Goal: Information Seeking & Learning: Learn about a topic

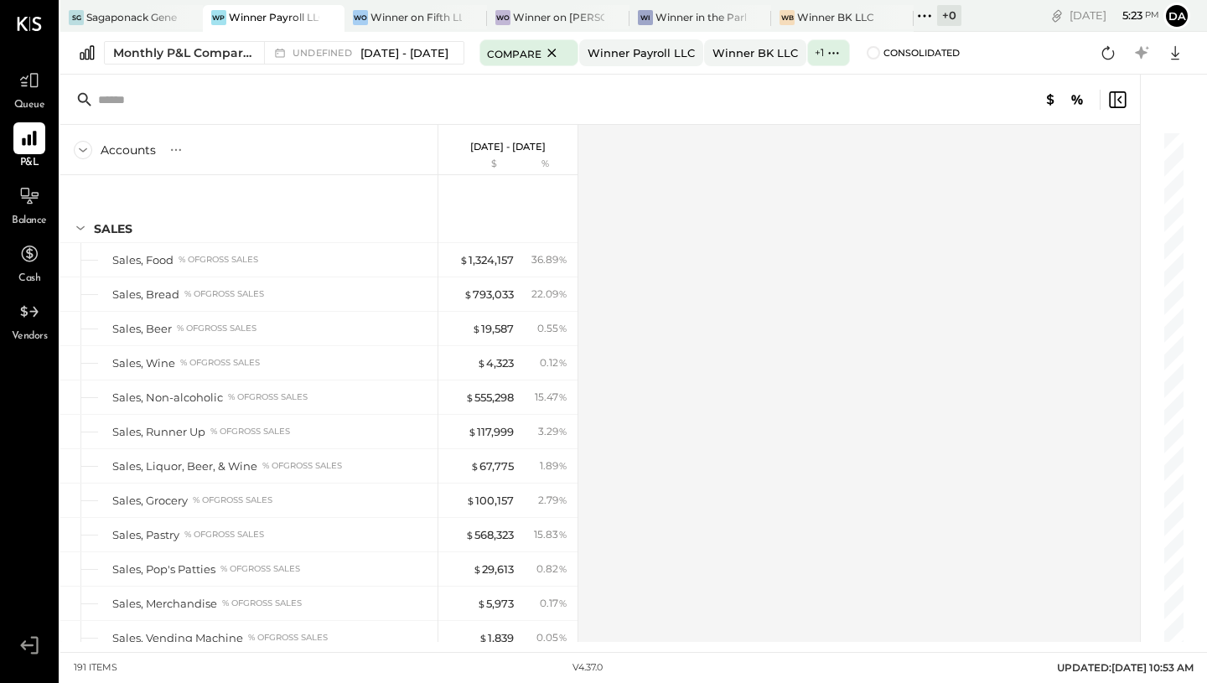
scroll to position [4973, 0]
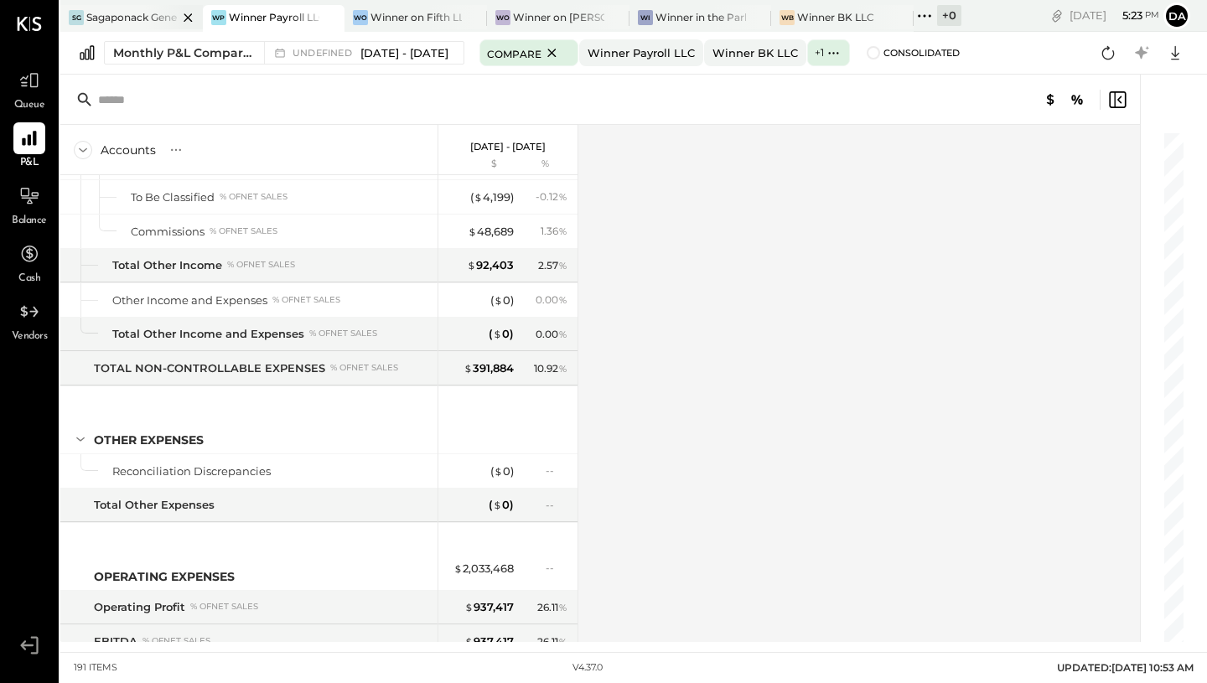
click at [137, 23] on div "Sagaponack General Store" at bounding box center [131, 17] width 91 height 14
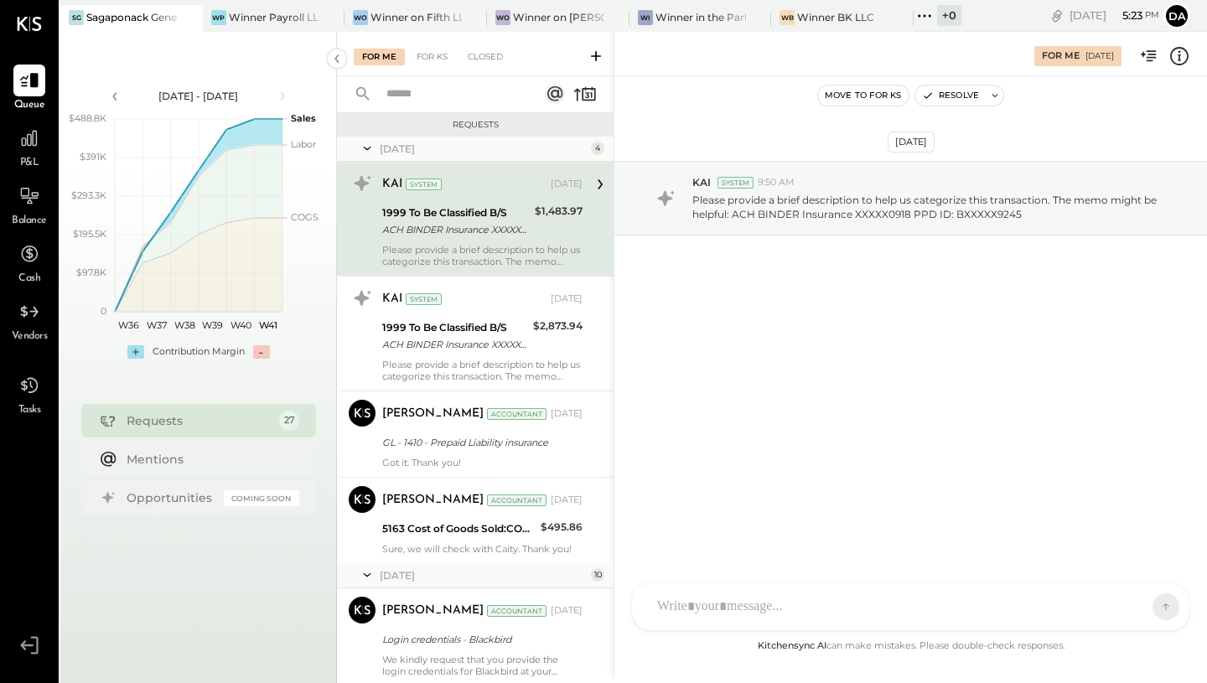
click at [39, 154] on div "P&L" at bounding box center [29, 146] width 32 height 49
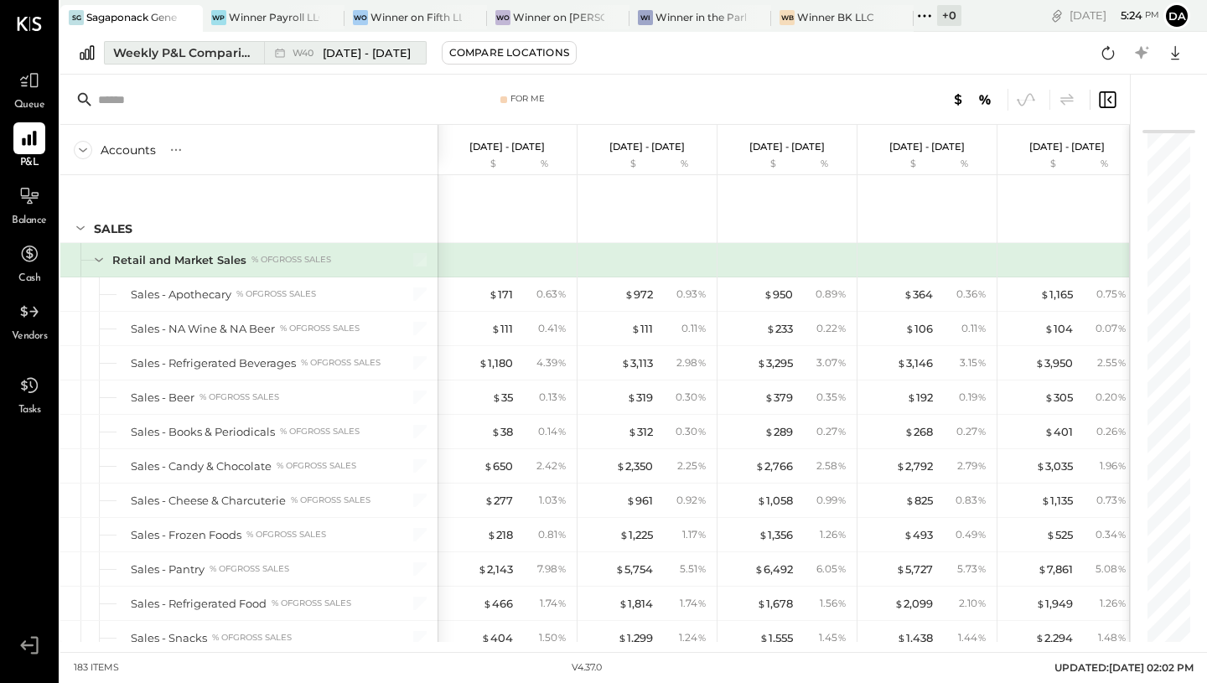
click at [361, 49] on span "[DATE] - [DATE]" at bounding box center [367, 53] width 88 height 16
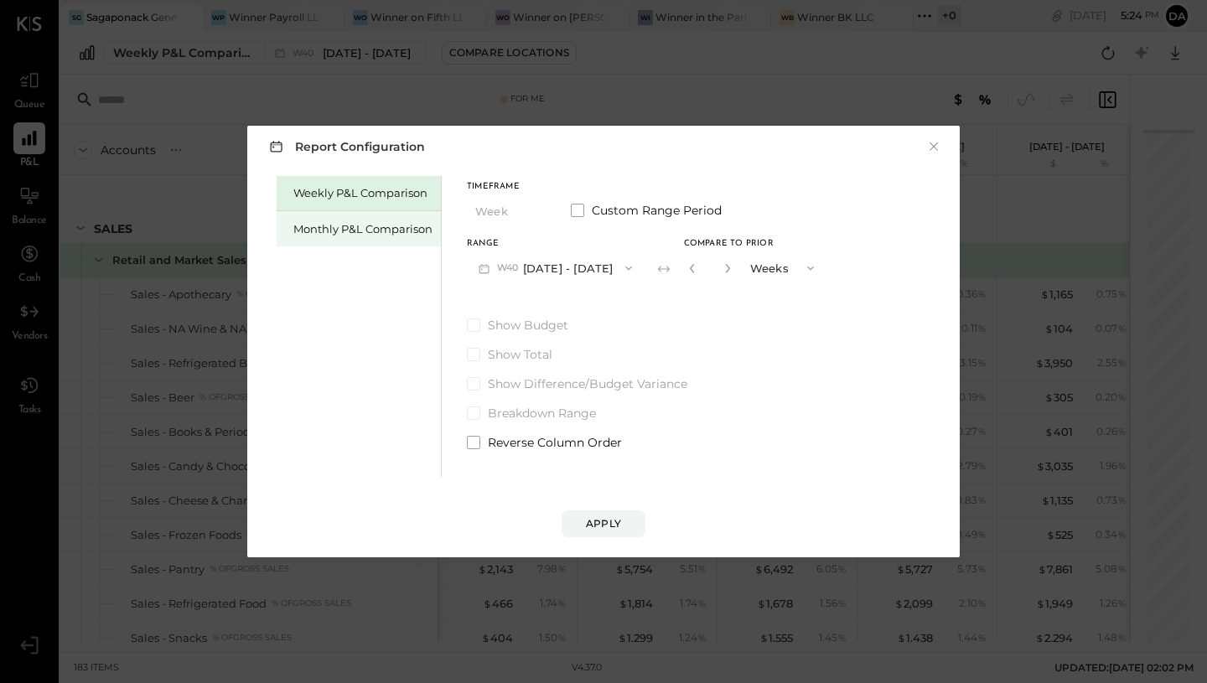
click at [372, 226] on div "Monthly P&L Comparison" at bounding box center [362, 229] width 139 height 16
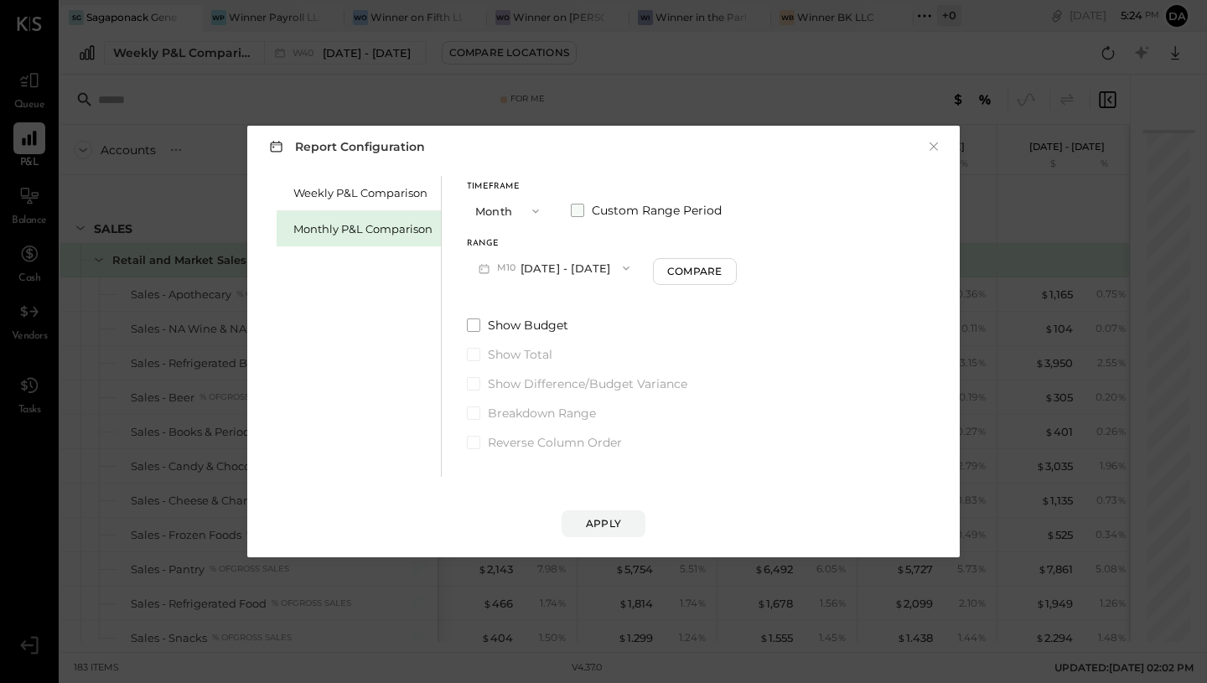
click at [573, 211] on span at bounding box center [577, 210] width 13 height 13
click at [535, 266] on button "[DATE]" at bounding box center [517, 267] width 100 height 31
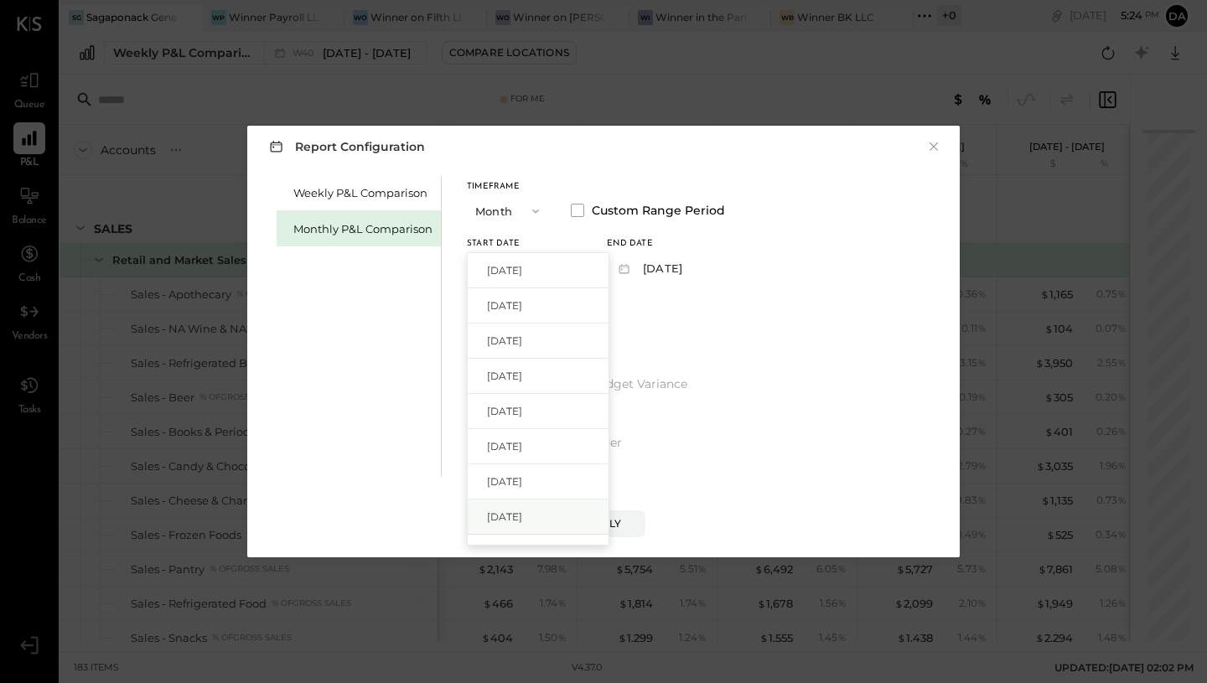
scroll to position [60, 0]
click at [522, 523] on span "[DATE]" at bounding box center [504, 527] width 35 height 14
click at [660, 271] on button "[DATE]" at bounding box center [657, 267] width 100 height 31
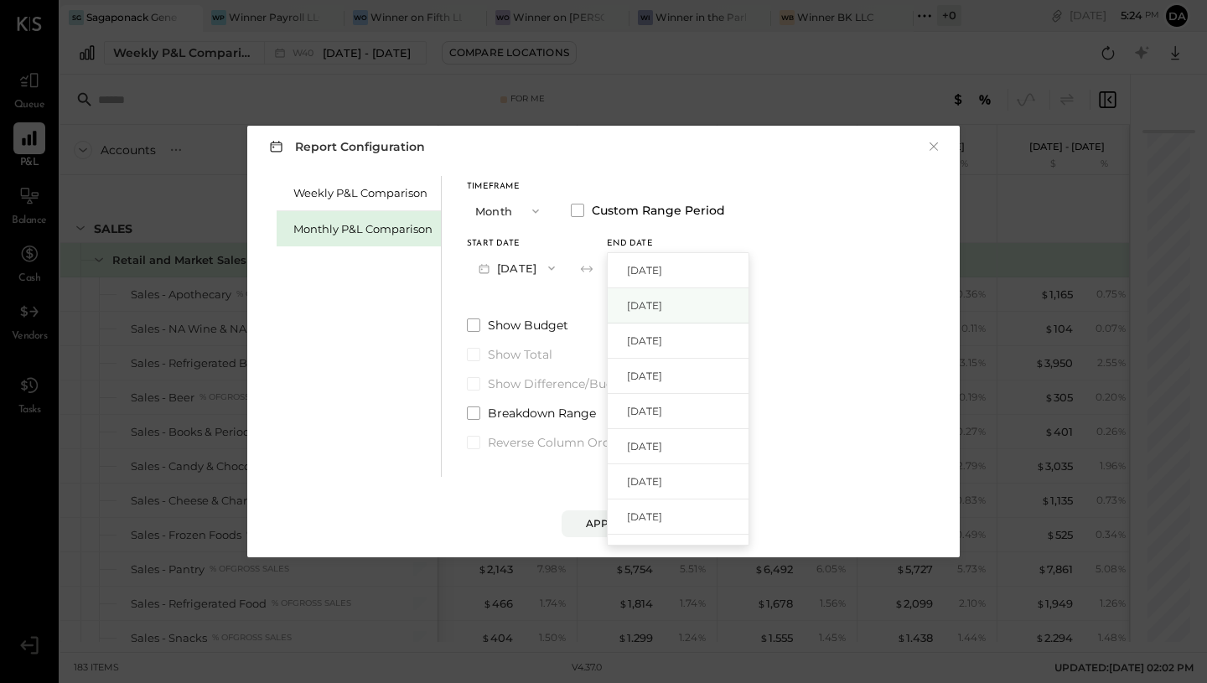
click at [660, 302] on span "[DATE]" at bounding box center [644, 305] width 35 height 14
click at [616, 533] on button "Apply" at bounding box center [603, 523] width 84 height 27
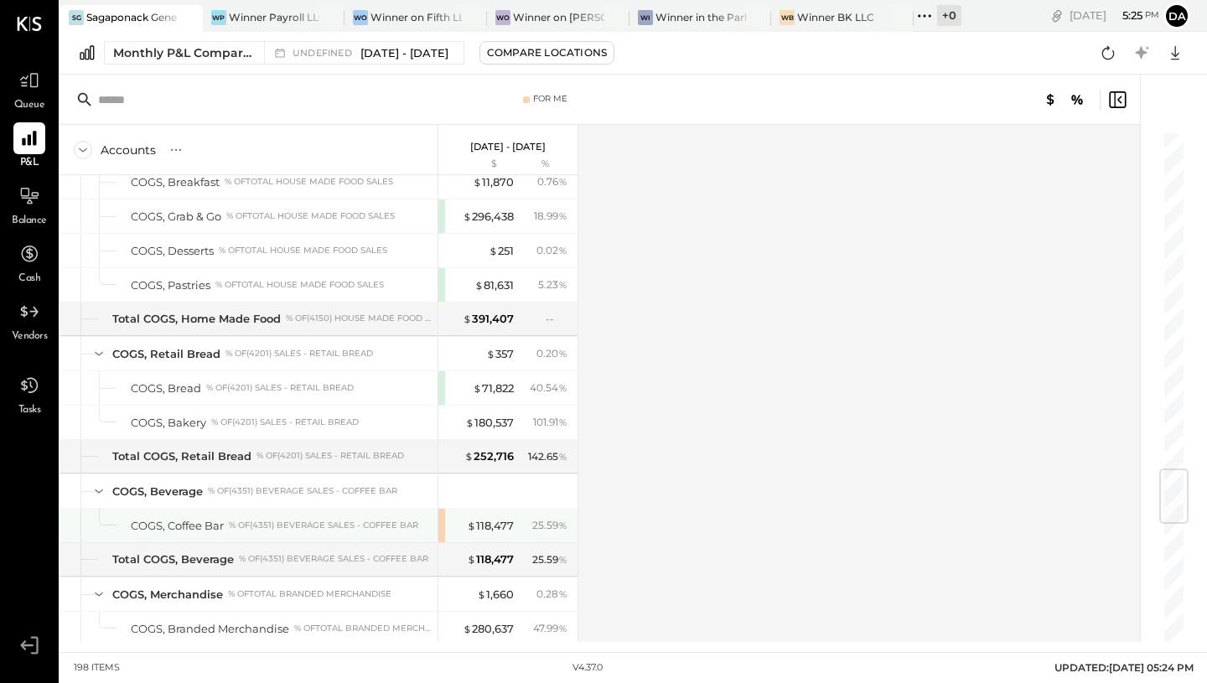
scroll to position [2848, 0]
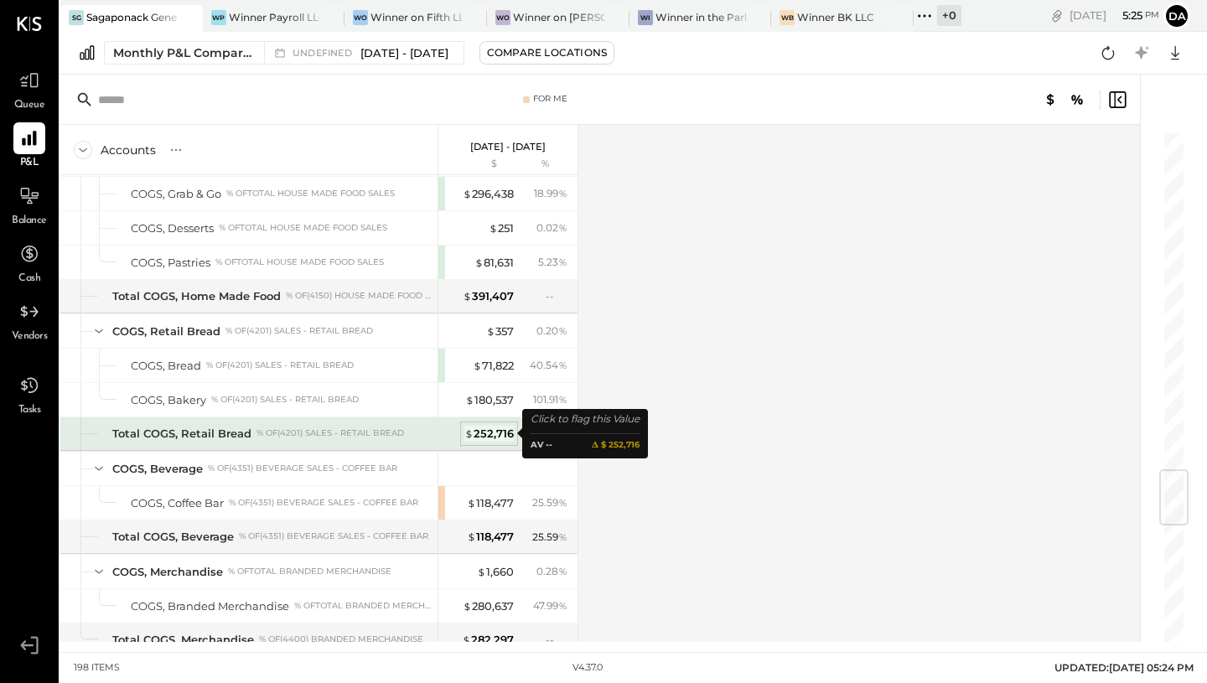
click at [474, 428] on div "$ 252,716" at bounding box center [488, 434] width 49 height 16
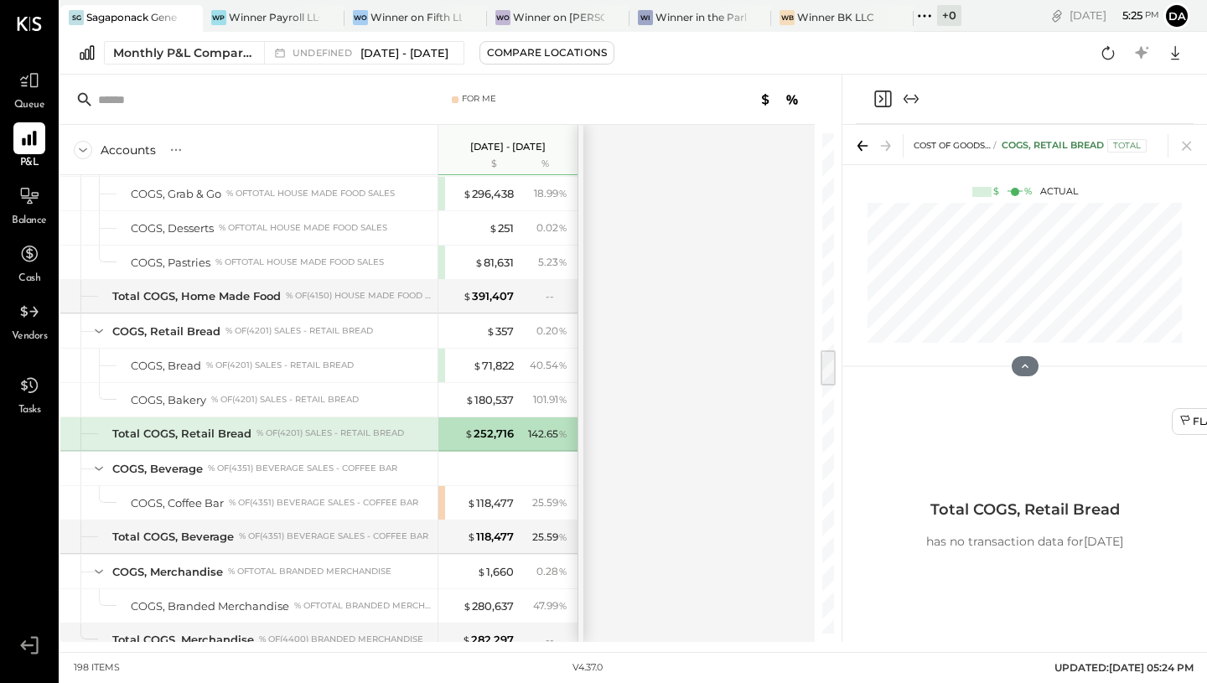
click at [860, 140] on icon at bounding box center [862, 145] width 23 height 23
click at [913, 97] on icon "Expand panel (e)" at bounding box center [911, 99] width 20 height 20
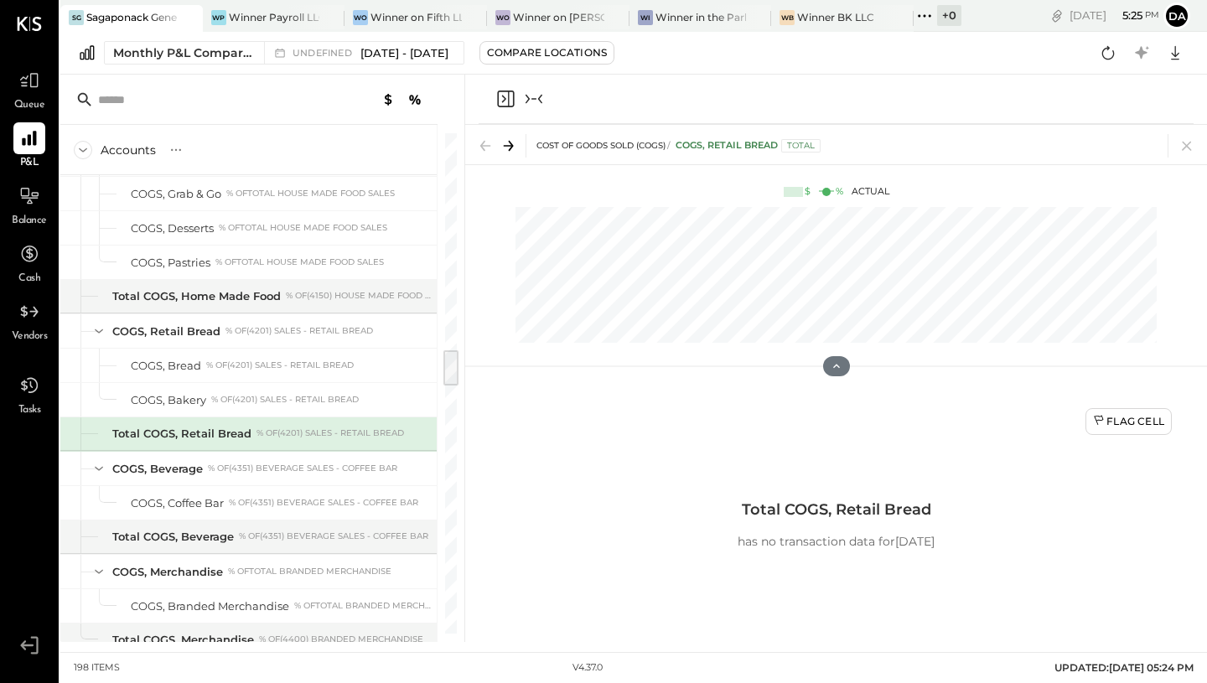
click at [288, 432] on div "% of (4201) Sales - Retail Bread" at bounding box center [329, 433] width 147 height 12
click at [512, 149] on icon at bounding box center [508, 145] width 23 height 23
click at [541, 100] on icon "Collapse panel (e)" at bounding box center [534, 99] width 20 height 20
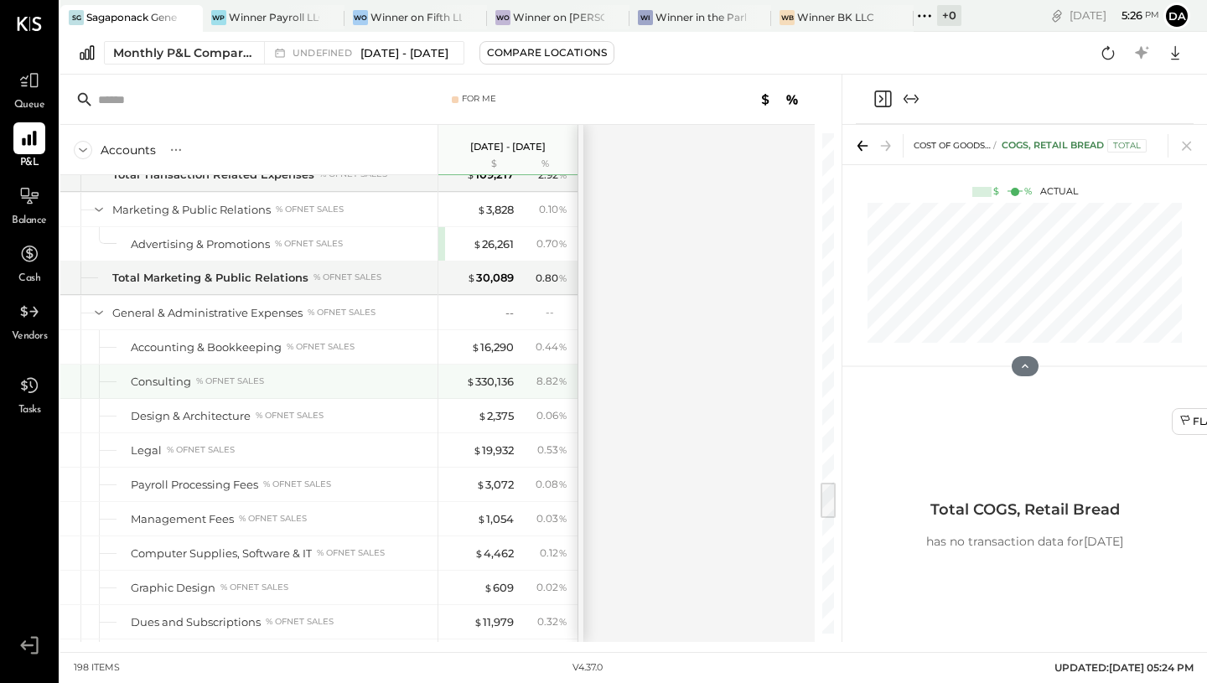
scroll to position [4580, 0]
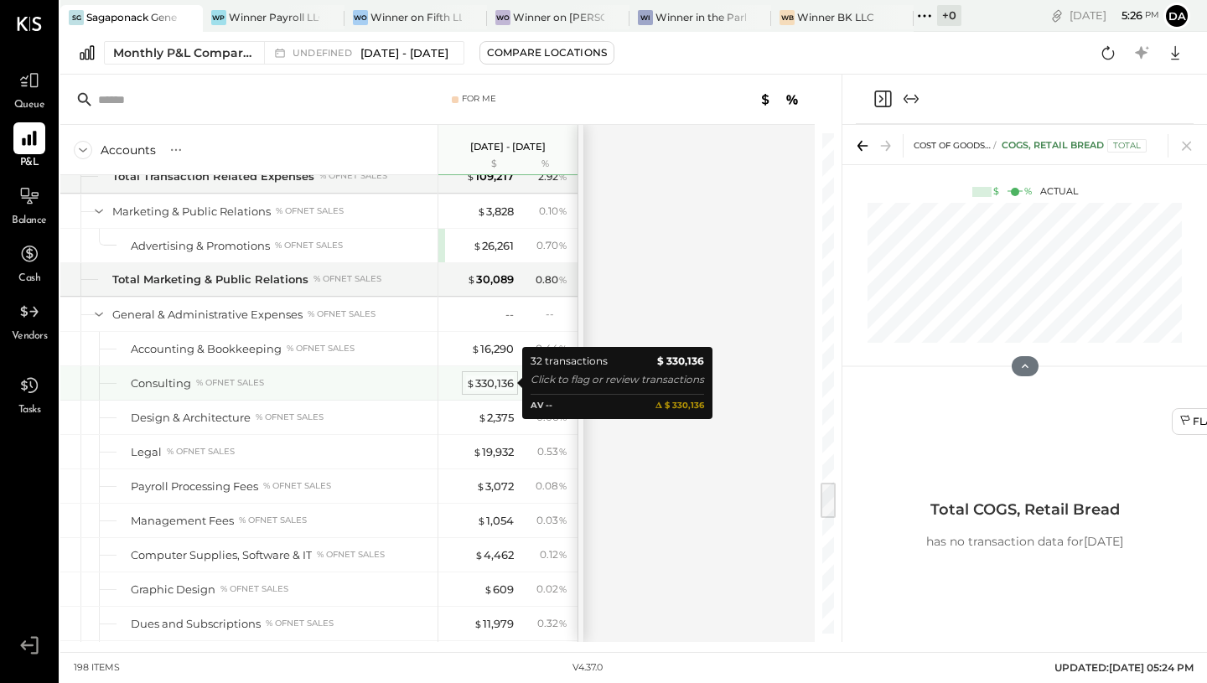
click at [476, 385] on div "$ 330,136" at bounding box center [490, 383] width 48 height 16
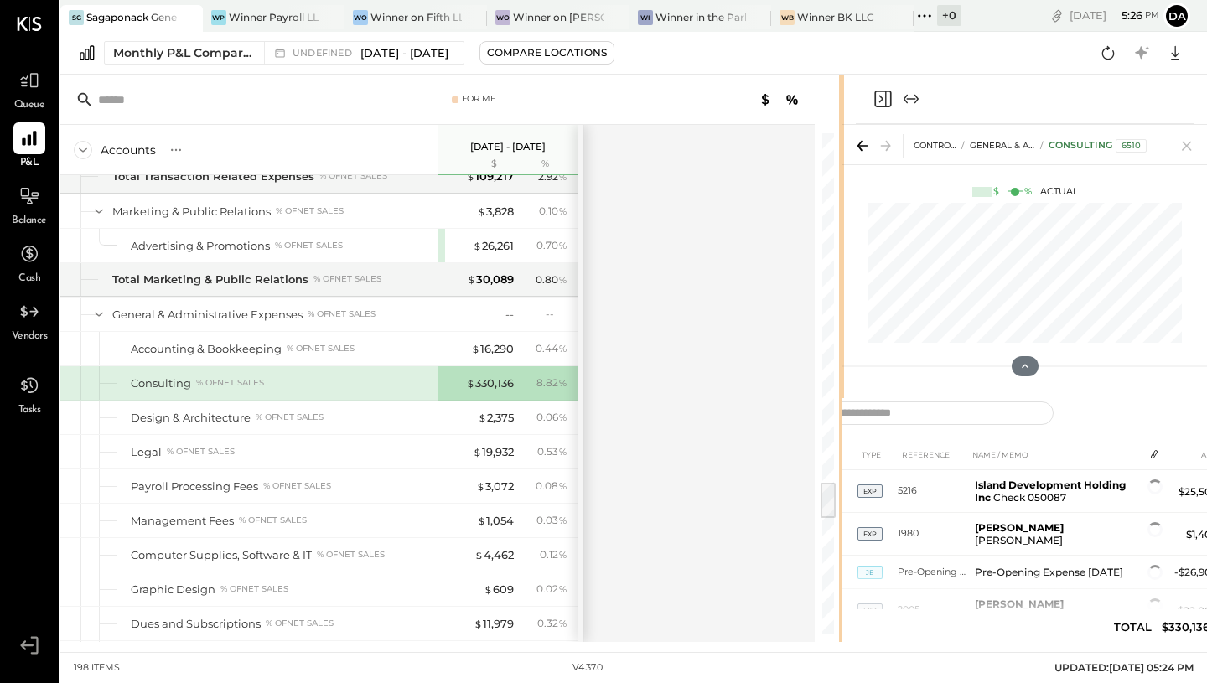
click at [841, 387] on div "For Me Accounts S % GL [DATE] - [DATE] $ % SALES Retail and Market Sales % of G…" at bounding box center [633, 358] width 1146 height 567
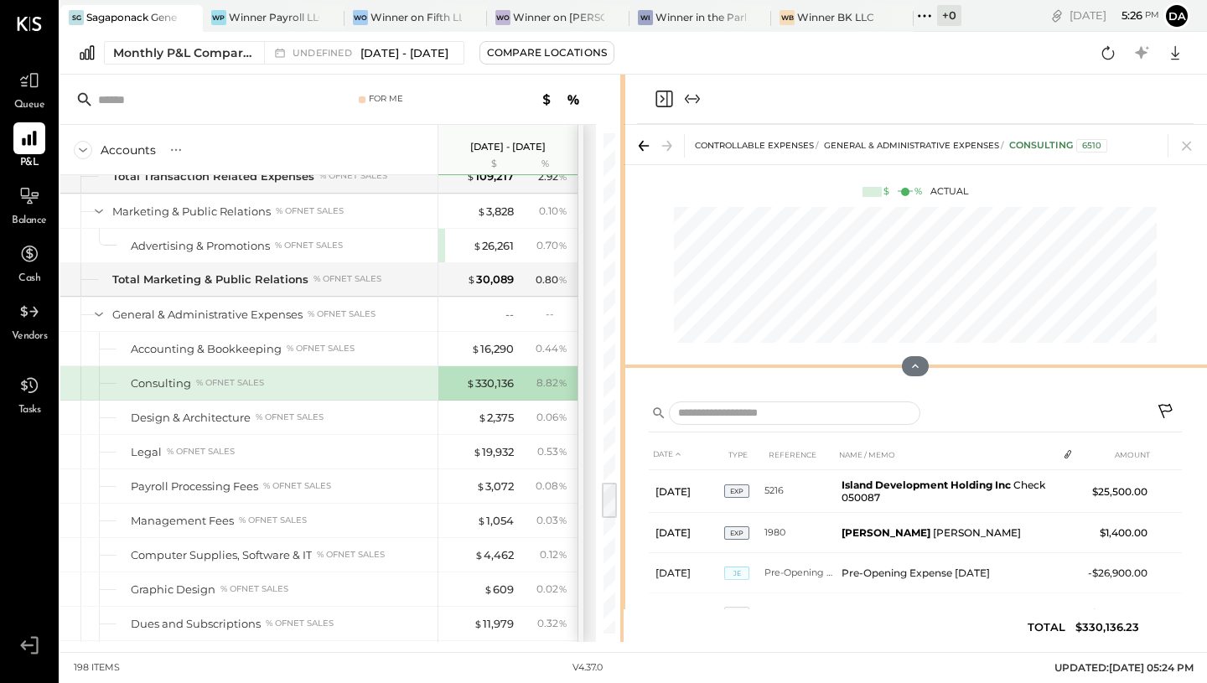
drag, startPoint x: 839, startPoint y: 387, endPoint x: 623, endPoint y: 370, distance: 216.9
click at [623, 370] on div "For Me Accounts S % GL [DATE] - [DATE] $ % SALES Retail and Market Sales % of G…" at bounding box center [633, 358] width 1146 height 567
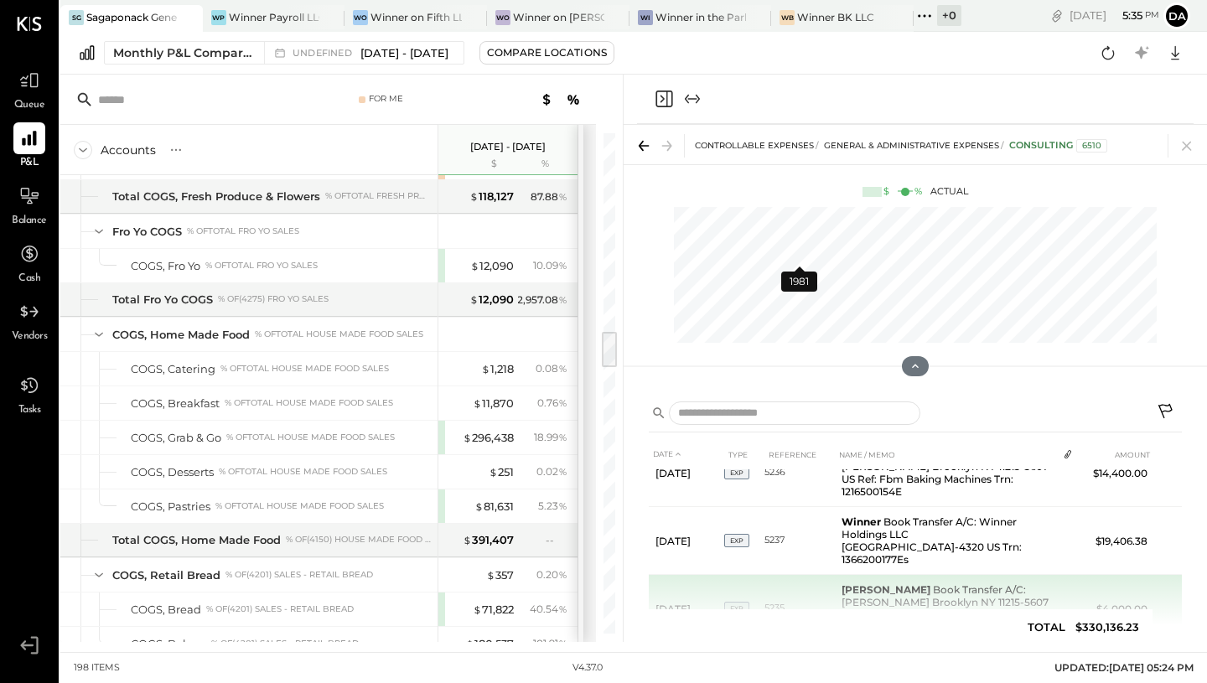
scroll to position [1254, 0]
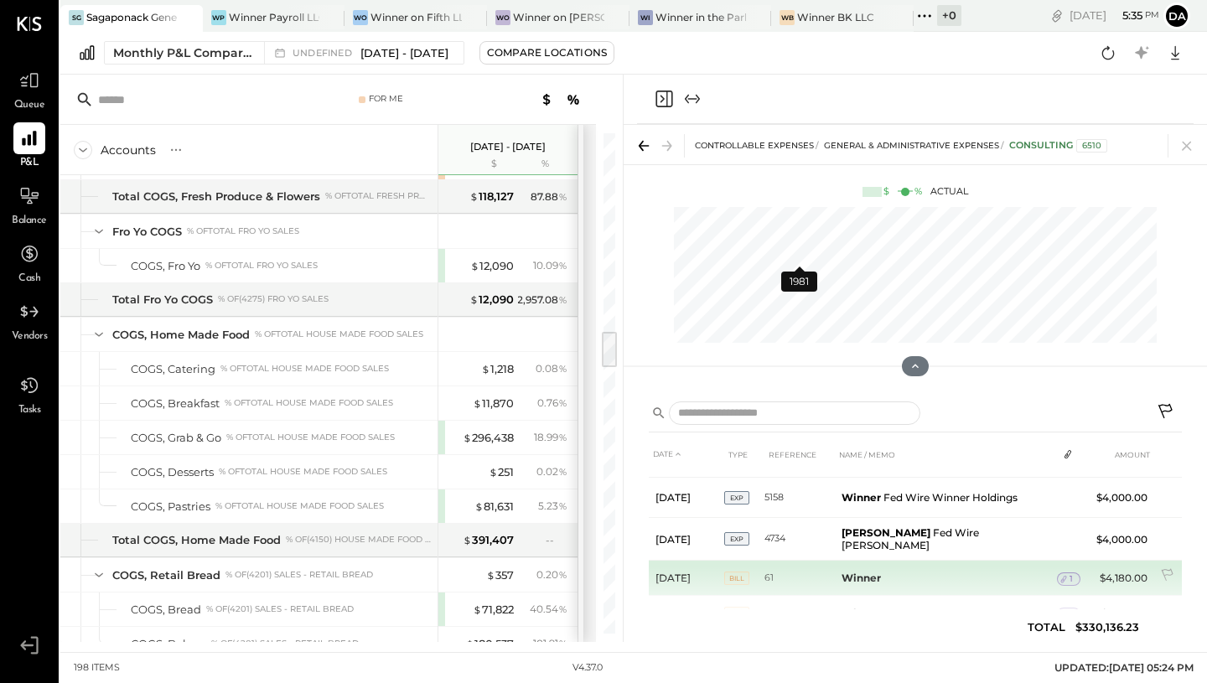
click at [821, 561] on td "61" at bounding box center [799, 578] width 70 height 35
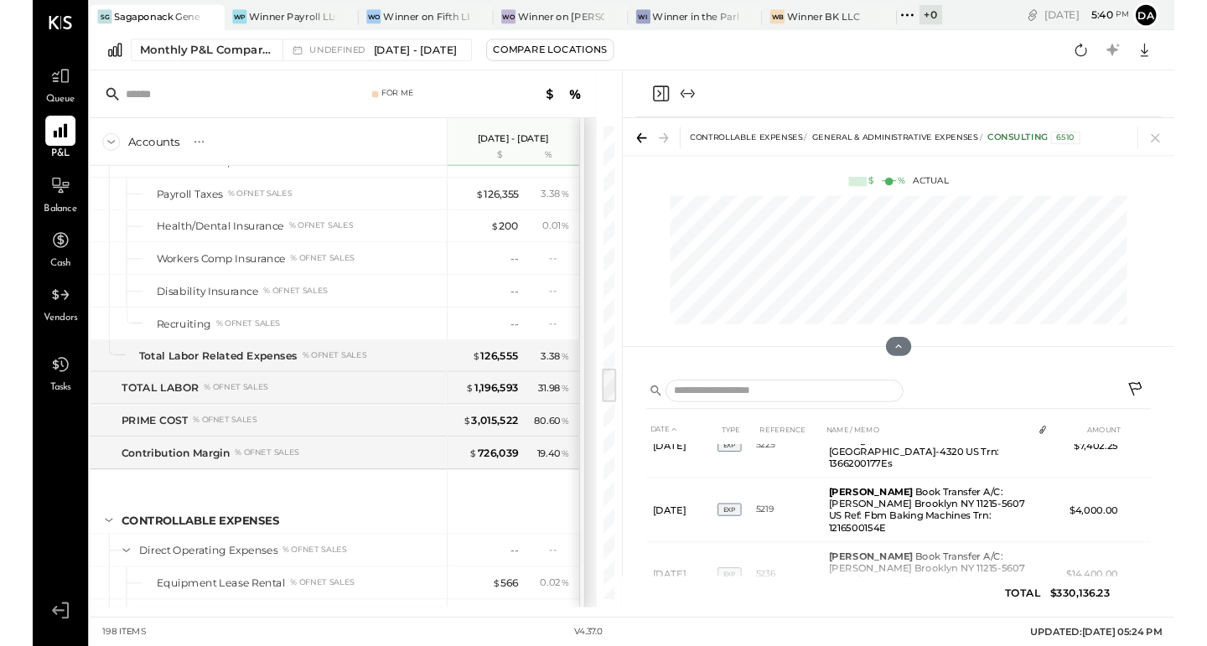
scroll to position [3251, 0]
